Goal: Task Accomplishment & Management: Manage account settings

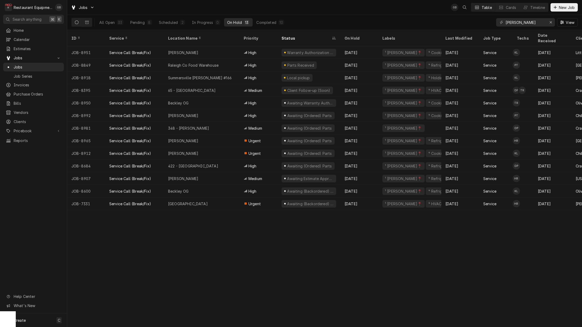
click at [266, 20] on div "Completed" at bounding box center [266, 23] width 20 height 6
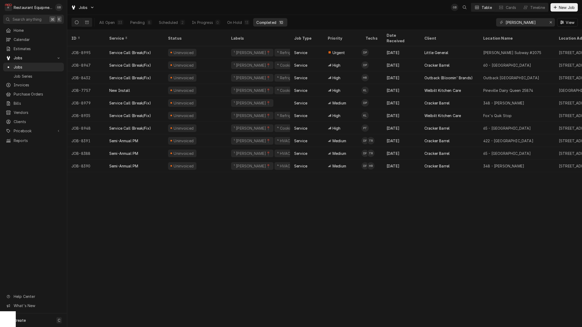
click at [155, 46] on div "Service Call (Break/Fix)" at bounding box center [134, 52] width 59 height 13
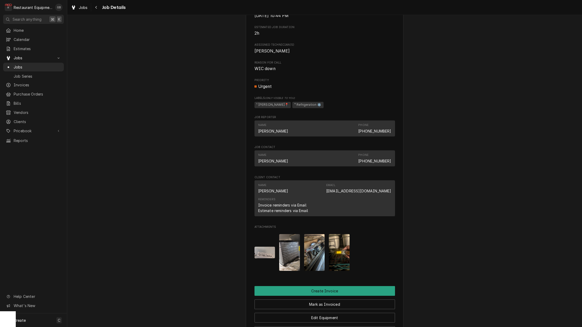
scroll to position [255, 0]
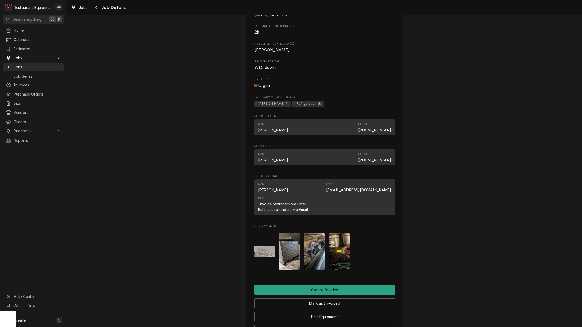
click at [291, 248] on img "Attachments" at bounding box center [289, 251] width 21 height 37
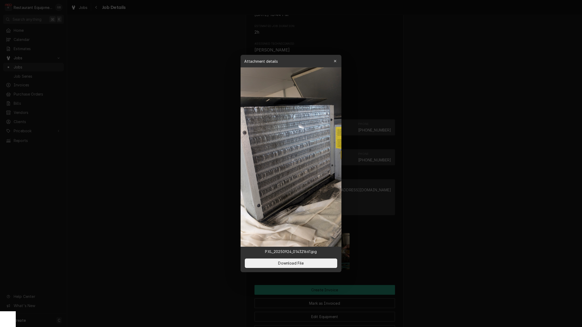
click at [338, 62] on button "button" at bounding box center [335, 61] width 8 height 8
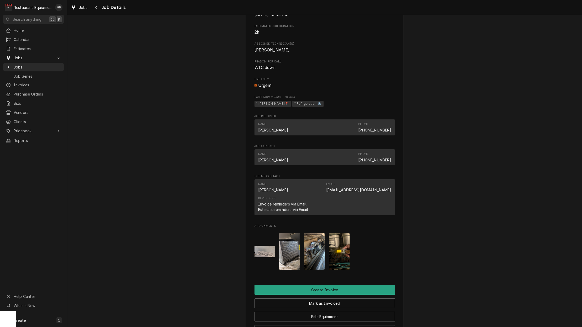
click at [261, 253] on img "Attachments" at bounding box center [264, 252] width 21 height 12
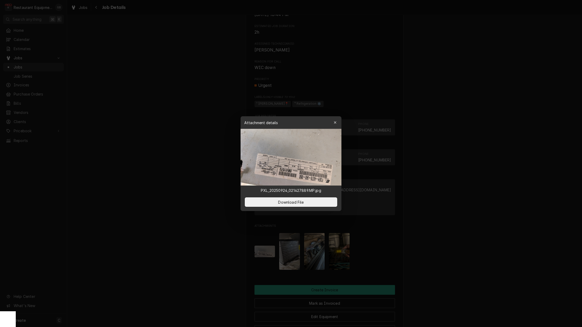
click at [336, 123] on icon "button" at bounding box center [335, 123] width 3 height 4
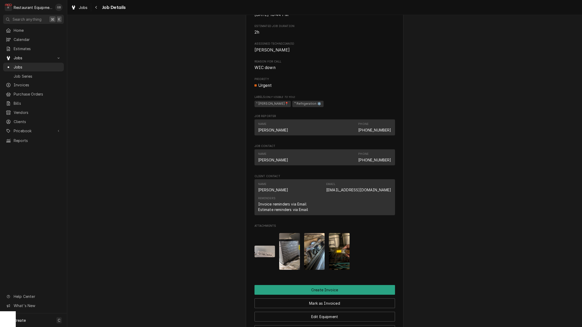
drag, startPoint x: 298, startPoint y: 226, endPoint x: 314, endPoint y: 251, distance: 30.1
click at [314, 251] on img "Attachments" at bounding box center [314, 251] width 21 height 37
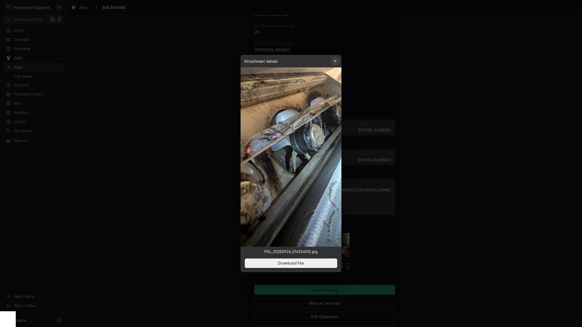
drag, startPoint x: 314, startPoint y: 251, endPoint x: 339, endPoint y: 60, distance: 193.1
click at [339, 60] on button "button" at bounding box center [335, 61] width 8 height 8
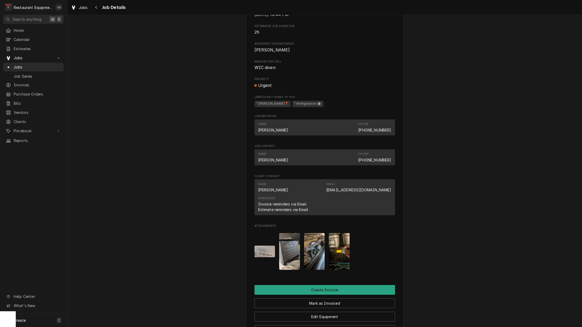
click at [346, 246] on img "Attachments" at bounding box center [339, 251] width 21 height 37
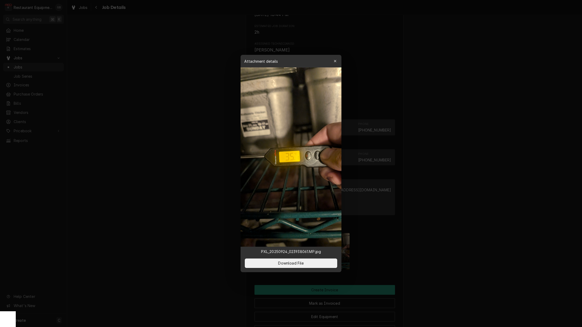
click at [335, 60] on icon "button" at bounding box center [335, 61] width 3 height 4
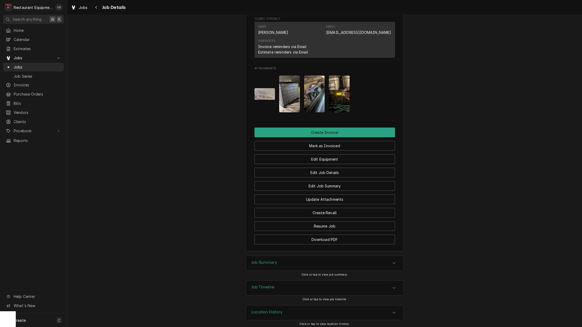
scroll to position [412, 0]
drag, startPoint x: 338, startPoint y: 276, endPoint x: 385, endPoint y: 259, distance: 50.0
click at [385, 259] on div "Job Summary" at bounding box center [324, 263] width 157 height 15
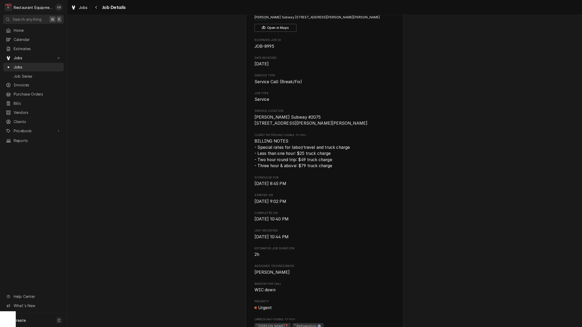
scroll to position [32, 0]
click at [95, 8] on icon "Navigate back" at bounding box center [96, 8] width 2 height 4
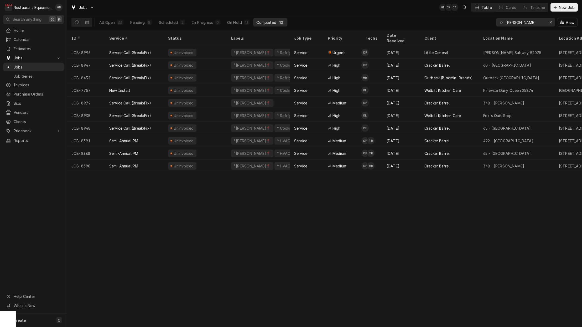
click at [148, 23] on div "8" at bounding box center [149, 23] width 3 height 6
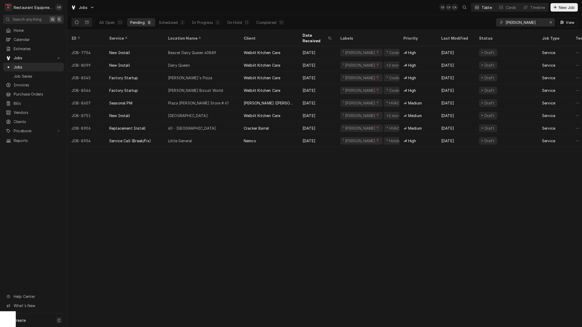
click at [210, 134] on div "Little General" at bounding box center [202, 140] width 76 height 13
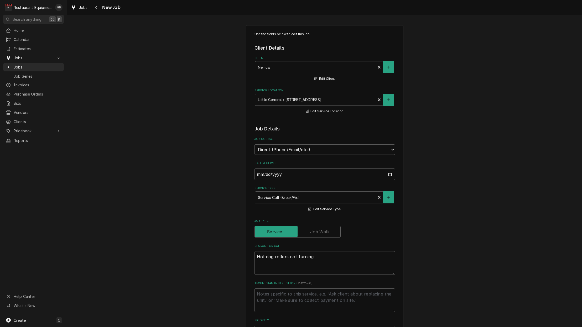
type textarea "x"
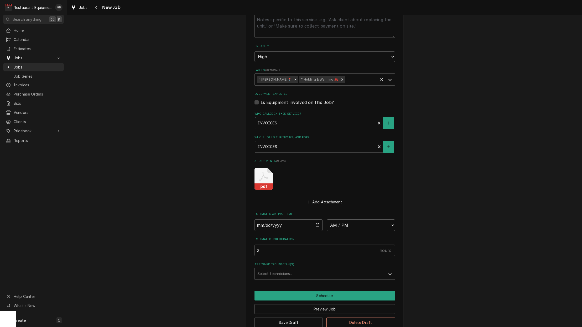
scroll to position [274, 0]
click at [286, 220] on input "Date" at bounding box center [288, 226] width 68 height 12
type input "[DATE]"
type textarea "x"
select select "08:45:00"
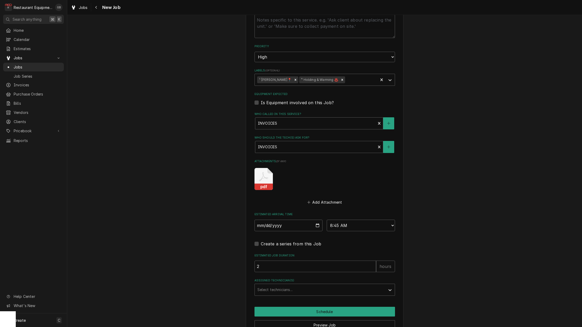
click at [330, 286] on div "Use the fields below to edit this job: Client Details Client Nemco Edit Client …" at bounding box center [324, 50] width 157 height 599
click at [325, 285] on div "Assigned Technician(s)" at bounding box center [319, 289] width 125 height 9
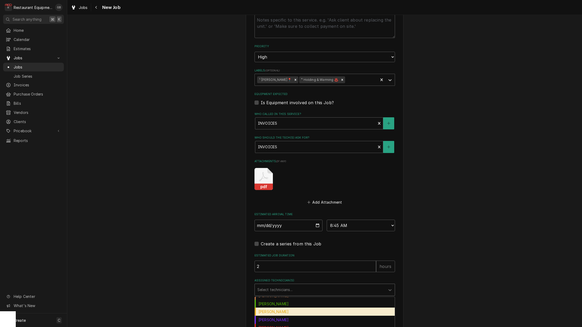
scroll to position [54, 0]
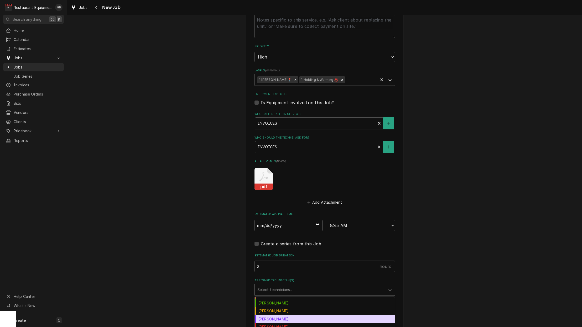
click at [279, 315] on div "Kaleb Lewis" at bounding box center [325, 319] width 140 height 8
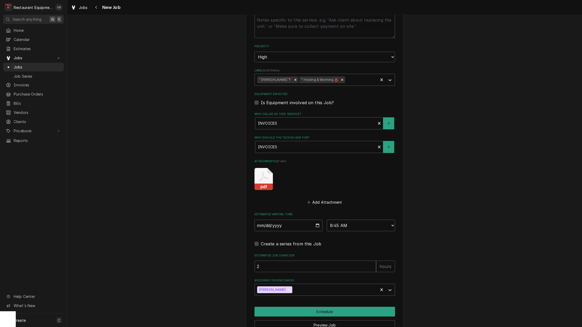
click at [311, 307] on button "Schedule" at bounding box center [324, 312] width 140 height 10
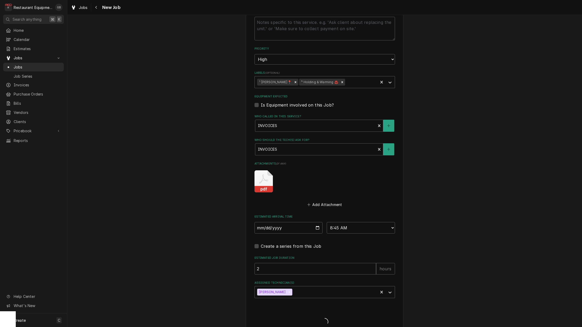
type textarea "x"
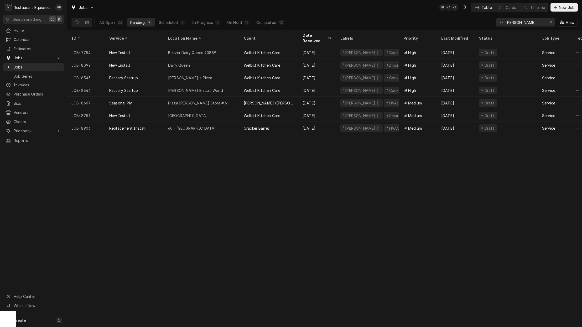
click at [240, 24] on div "On Hold" at bounding box center [234, 23] width 15 height 6
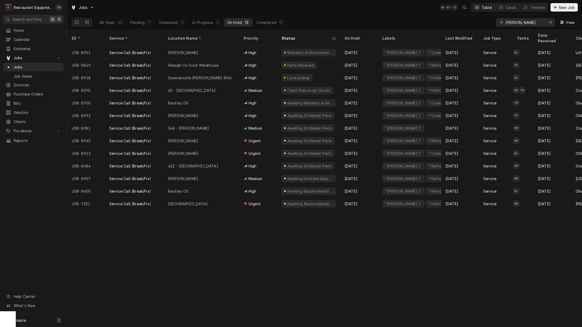
click at [196, 138] on div "[PERSON_NAME]" at bounding box center [183, 141] width 30 height 6
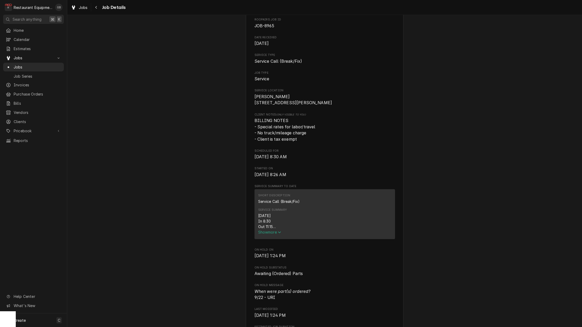
scroll to position [54, 0]
click at [276, 234] on span "Show more" at bounding box center [269, 231] width 23 height 4
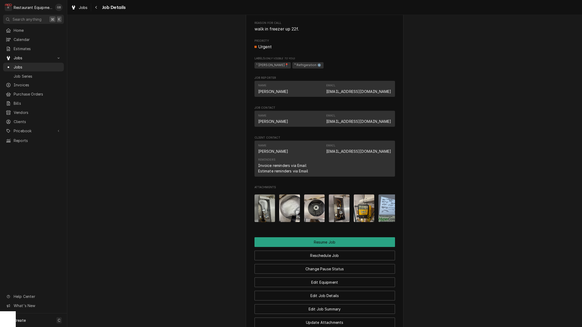
scroll to position [486, 0]
click at [319, 252] on button "Reschedule Job" at bounding box center [324, 255] width 140 height 10
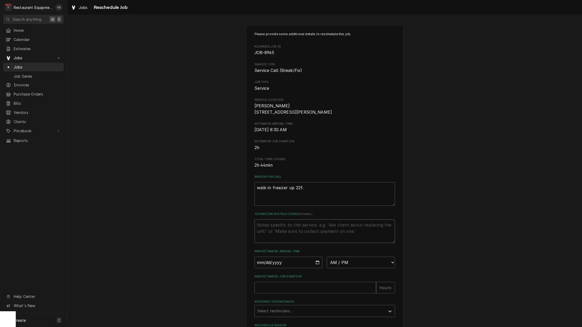
click at [279, 238] on textarea "Technician Instructions ( optional )" at bounding box center [324, 231] width 140 height 24
click at [269, 262] on input "Date" at bounding box center [288, 263] width 68 height 12
type input "2025-09-24"
type textarea "x"
select select "08:45:00"
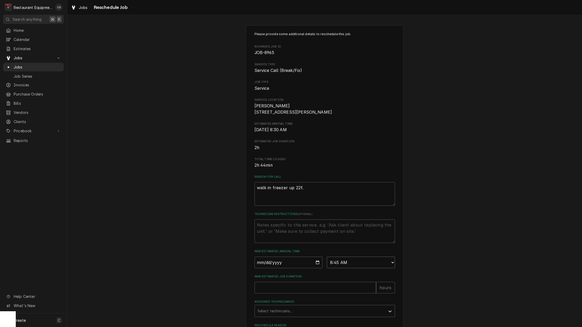
type textarea "x"
click at [358, 273] on div "Please provide some additional details to reschedule this job. Roopairs Job ID …" at bounding box center [324, 193] width 140 height 322
select select "08:30:00"
type textarea "x"
type input "1"
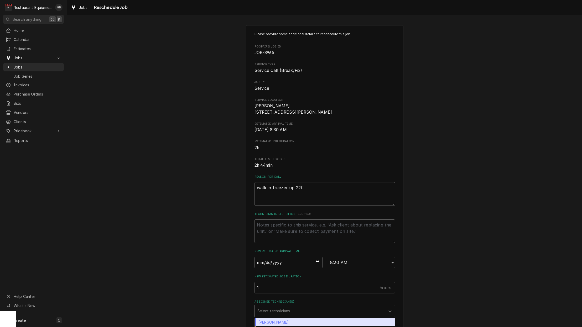
drag, startPoint x: 351, startPoint y: 291, endPoint x: 265, endPoint y: 307, distance: 87.7
click at [265, 307] on div "Select technicians..." at bounding box center [320, 311] width 130 height 12
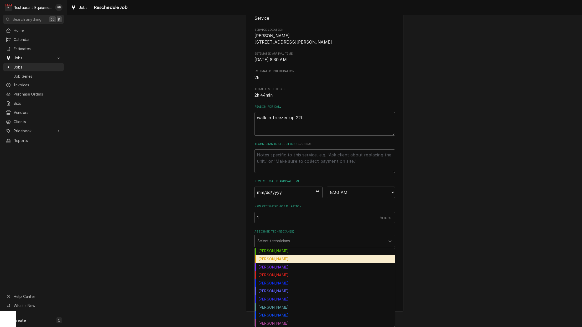
scroll to position [58, 0]
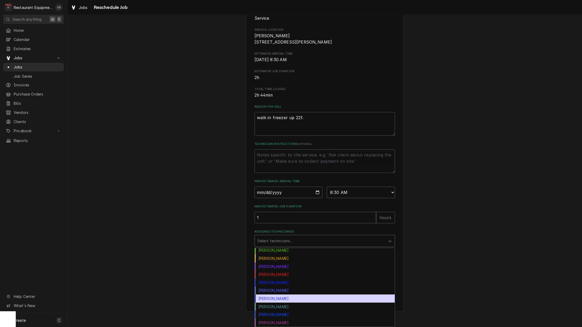
click at [282, 291] on div "Paxton Turner" at bounding box center [325, 291] width 140 height 8
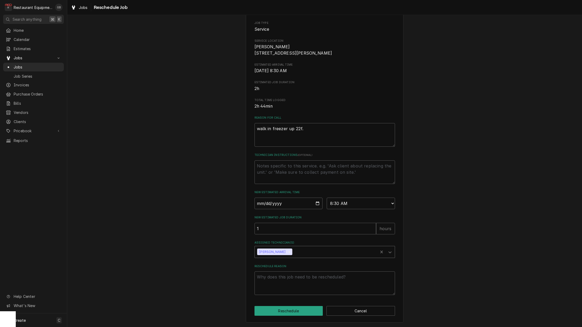
scroll to position [61, 0]
click at [391, 255] on icon "Assigned Technician(s)" at bounding box center [389, 252] width 5 height 5
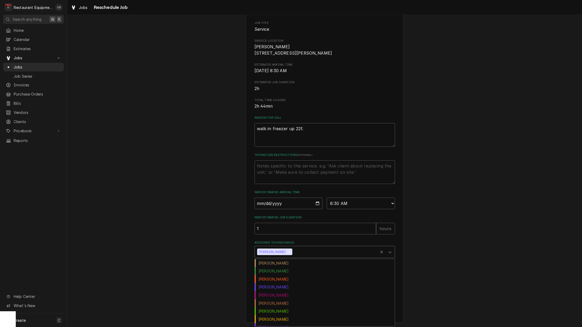
scroll to position [10, 0]
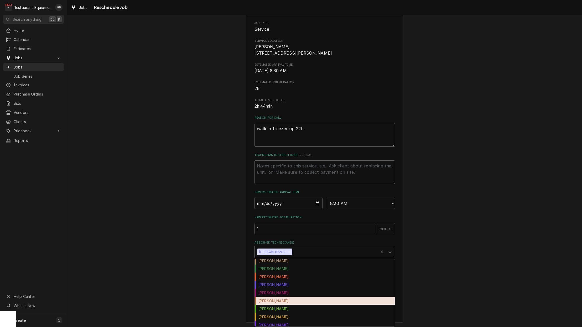
click at [276, 303] on div "Hunter Ralston" at bounding box center [325, 301] width 140 height 8
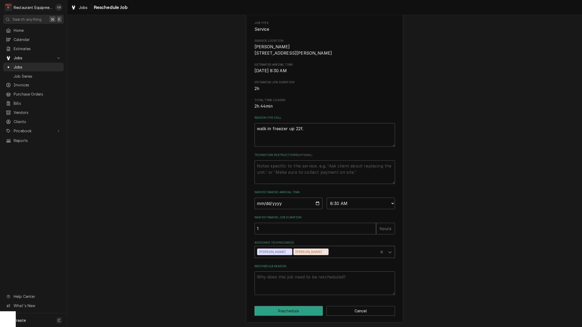
click at [325, 252] on icon "Remove Hunter Ralston" at bounding box center [326, 252] width 2 height 2
click at [275, 287] on textarea "Reschedule Reason" at bounding box center [324, 283] width 140 height 24
type textarea "x"
type textarea "i"
type textarea "x"
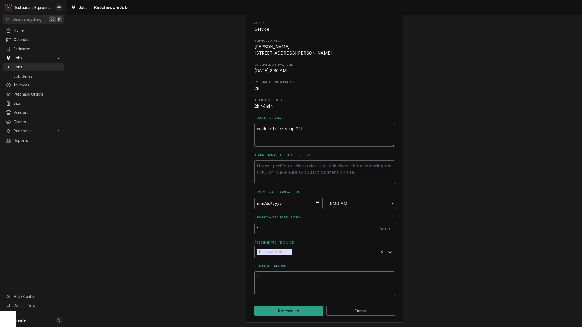
type textarea "in"
type textarea "x"
type textarea "ins"
type textarea "x"
type textarea "inst"
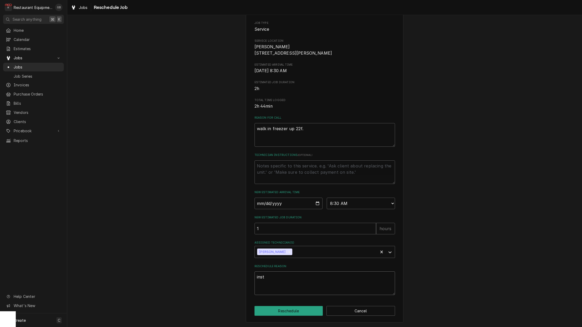
type textarea "x"
type textarea "insta"
type textarea "x"
type textarea "instal"
type textarea "x"
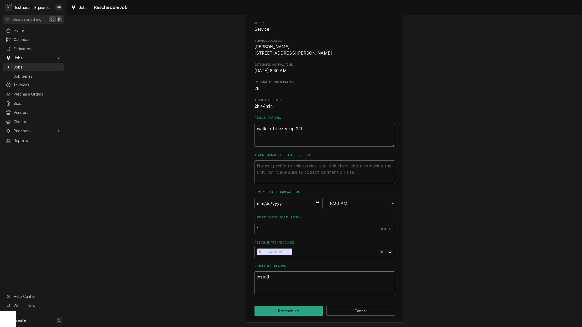
type textarea "install"
drag, startPoint x: 283, startPoint y: 278, endPoint x: 294, endPoint y: 313, distance: 37.6
click at [294, 313] on button "Reschedule" at bounding box center [288, 311] width 68 height 10
type textarea "x"
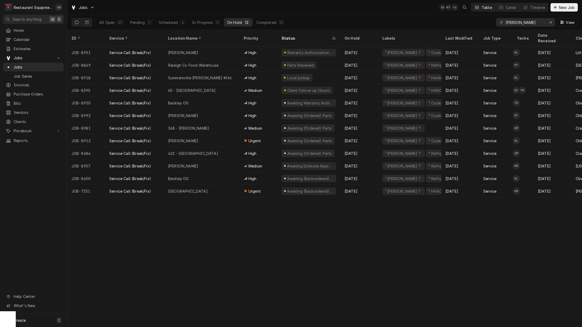
click at [198, 75] on div "Summersville [PERSON_NAME] #166" at bounding box center [200, 78] width 64 height 6
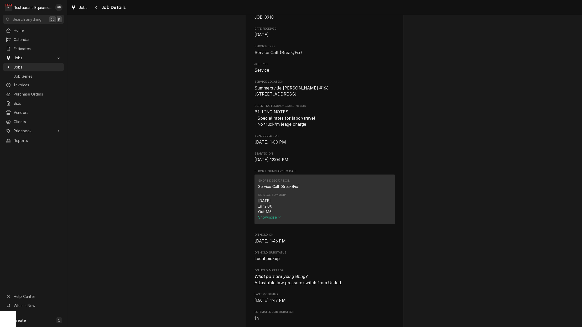
scroll to position [62, 0]
click at [273, 219] on span "Show more" at bounding box center [269, 217] width 23 height 4
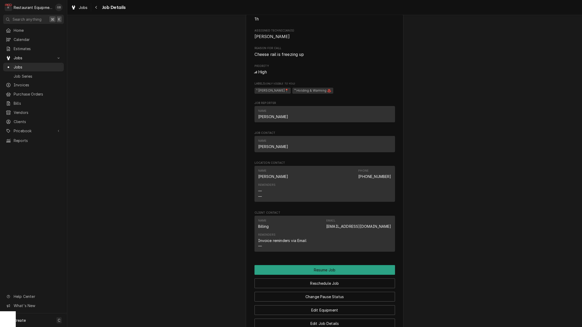
scroll to position [483, 0]
click at [340, 277] on button "Reschedule Job" at bounding box center [324, 282] width 140 height 10
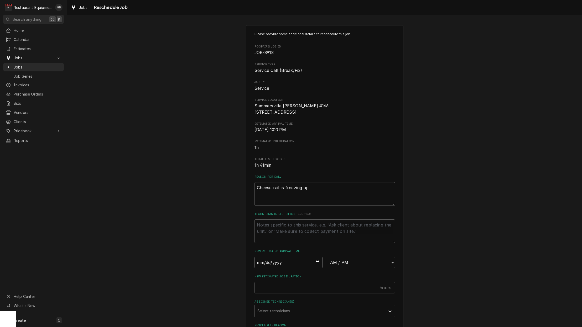
click at [268, 268] on input "Date" at bounding box center [288, 263] width 68 height 12
type input "[DATE]"
type textarea "x"
select select "09:00:00"
click at [285, 292] on input "New Estimated Job Duration" at bounding box center [315, 288] width 122 height 12
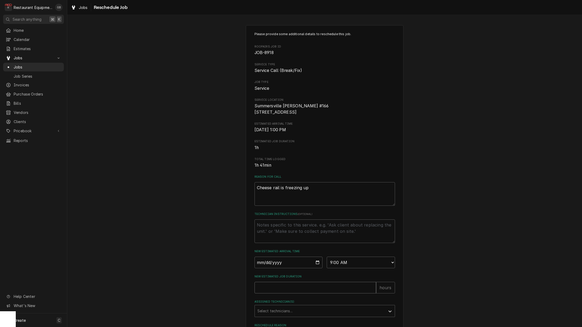
type textarea "x"
type input "1"
click at [338, 307] on div "Assigned Technician(s) Select technicians..." at bounding box center [324, 308] width 140 height 17
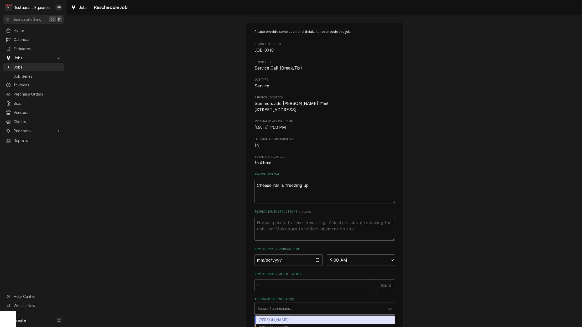
click at [337, 310] on div "Assigned Technician(s)" at bounding box center [319, 308] width 125 height 9
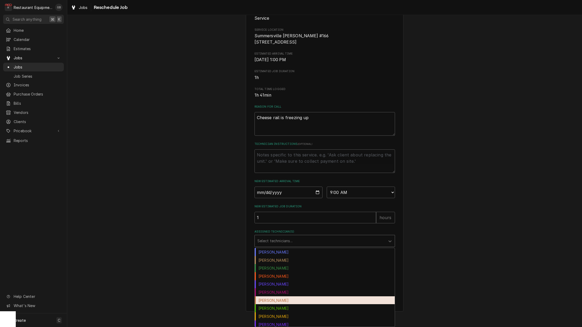
click at [289, 300] on div "Hunter Ralston" at bounding box center [325, 300] width 140 height 8
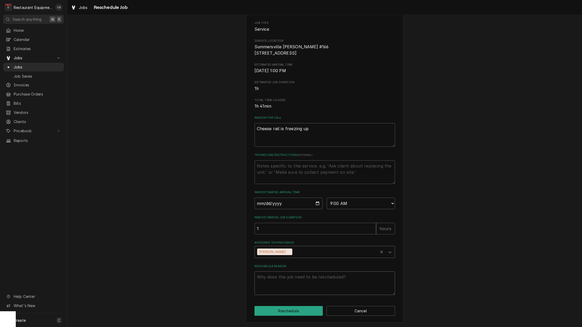
click at [279, 287] on textarea "Reschedule Reason" at bounding box center [324, 283] width 140 height 24
type textarea "x"
type textarea "p"
type textarea "x"
type textarea "pa"
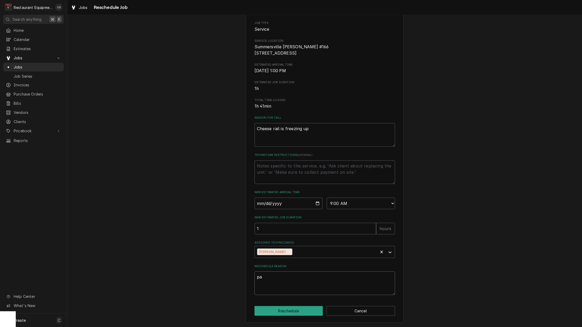
type textarea "x"
type textarea "par"
type textarea "x"
type textarea "parr"
type textarea "x"
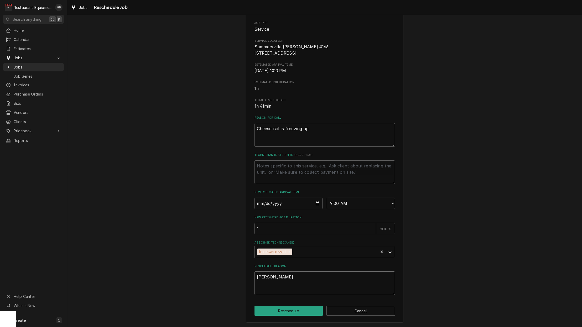
type textarea "parrt"
type textarea "x"
type textarea "parrts"
type textarea "x"
type textarea "parrt"
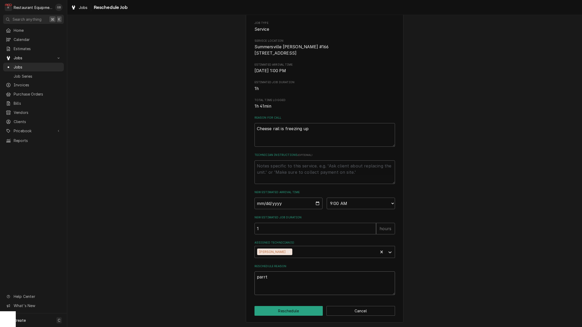
type textarea "x"
type textarea "parr"
type textarea "x"
type textarea "par"
type textarea "x"
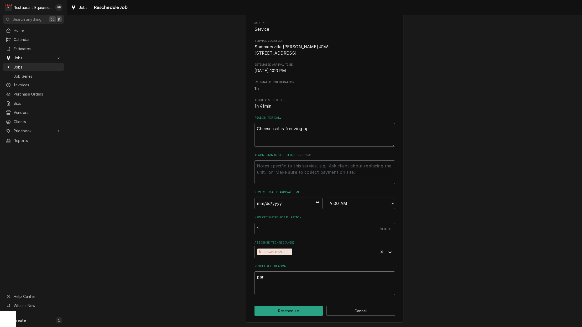
type textarea "part"
type textarea "x"
type textarea "parts"
drag, startPoint x: 289, startPoint y: 300, endPoint x: 305, endPoint y: 312, distance: 19.8
click at [305, 312] on button "Reschedule" at bounding box center [288, 311] width 68 height 10
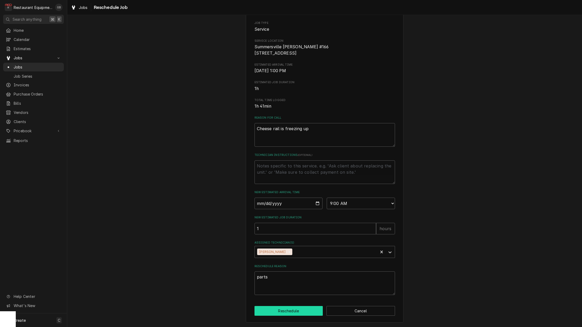
type textarea "x"
